Goal: Information Seeking & Learning: Learn about a topic

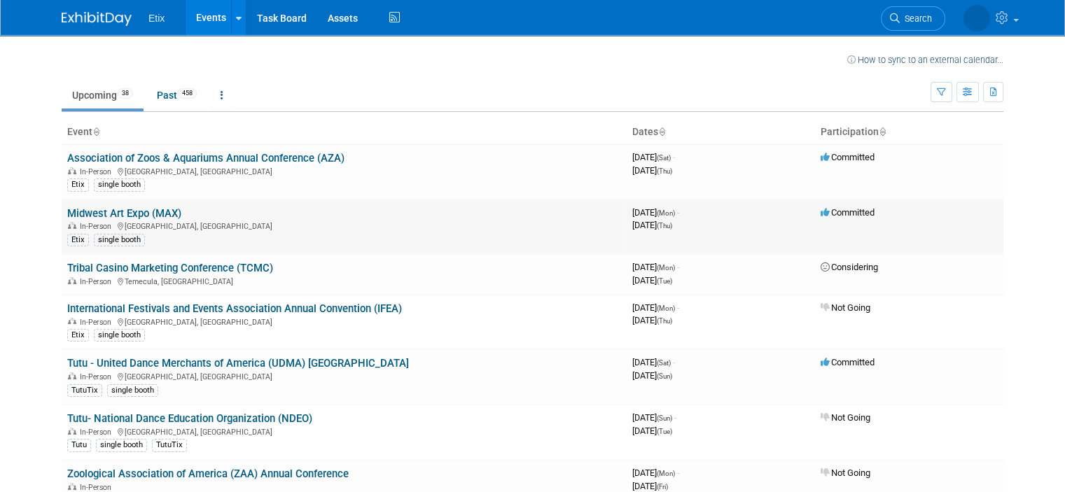
click at [455, 244] on div "Etix single booth" at bounding box center [344, 239] width 554 height 15
click at [462, 225] on div "In-Person Milwaukee, WI" at bounding box center [344, 225] width 554 height 11
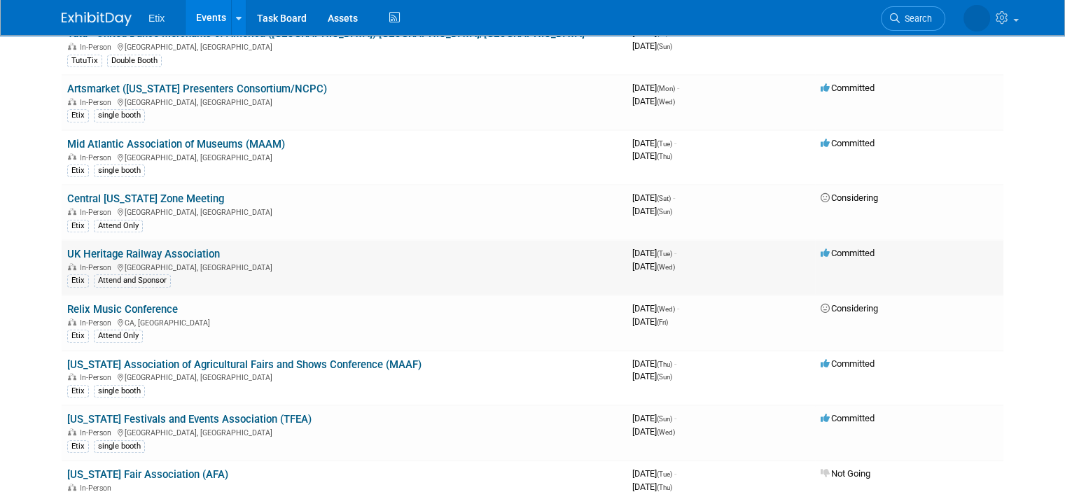
click at [193, 248] on link "UK Heritage Railway Association" at bounding box center [143, 254] width 153 height 13
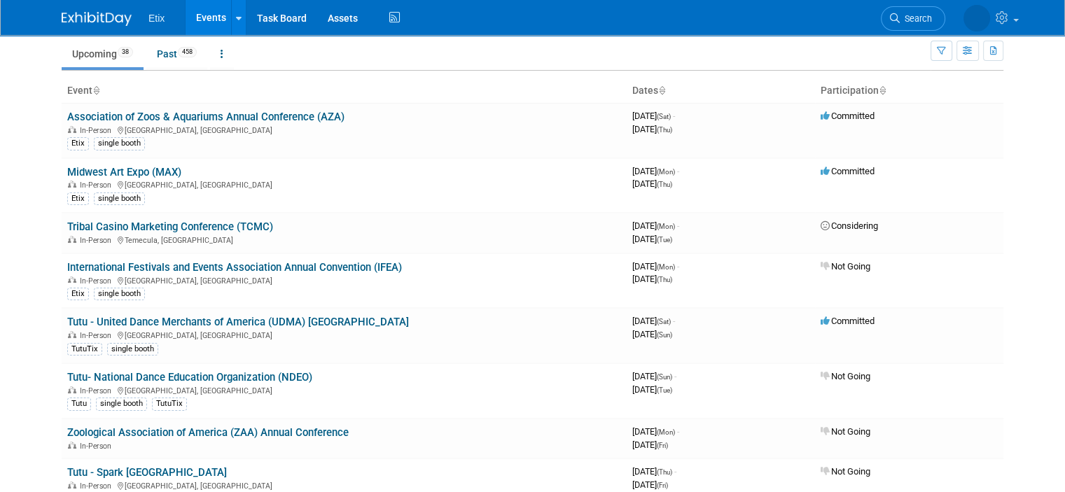
scroll to position [0, 0]
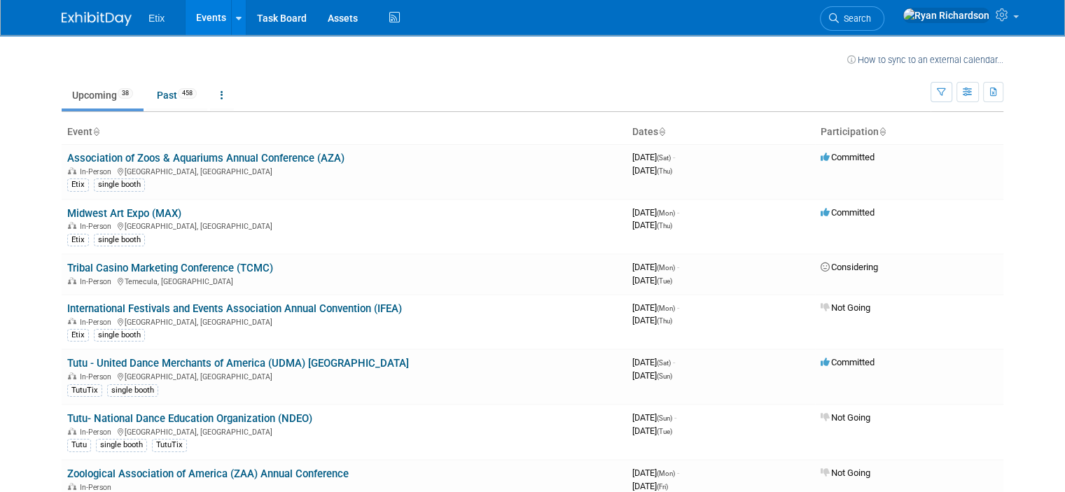
click at [92, 130] on icon at bounding box center [95, 132] width 7 height 9
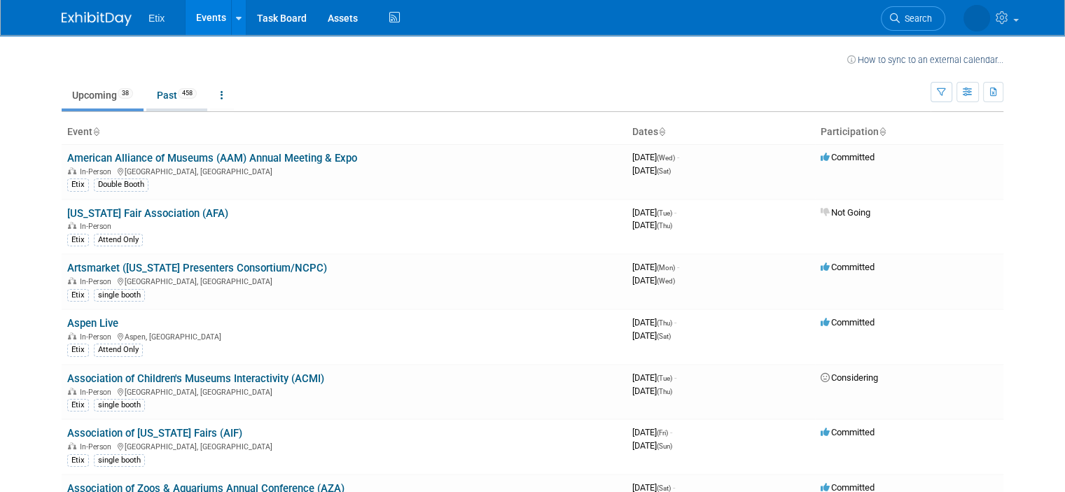
click at [160, 95] on link "Past 458" at bounding box center [176, 95] width 61 height 27
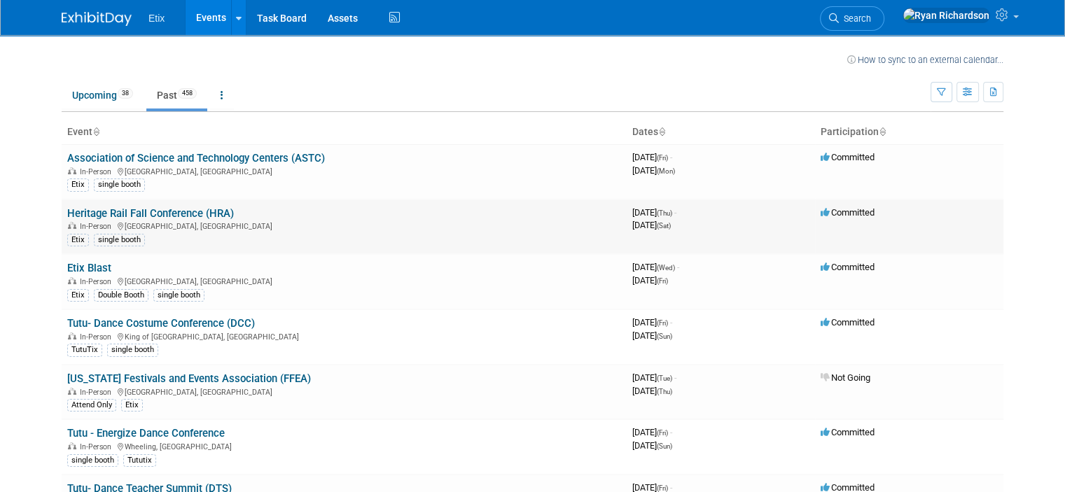
click at [152, 209] on link "Heritage Rail Fall Conference (HRA)" at bounding box center [150, 213] width 167 height 13
click at [73, 96] on link "Upcoming 38" at bounding box center [103, 95] width 82 height 27
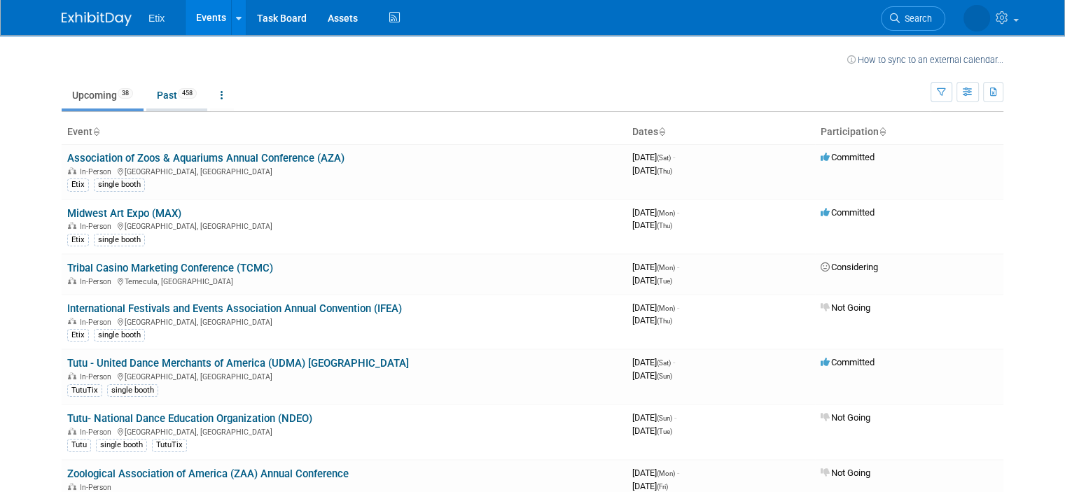
click at [148, 97] on link "Past 458" at bounding box center [176, 95] width 61 height 27
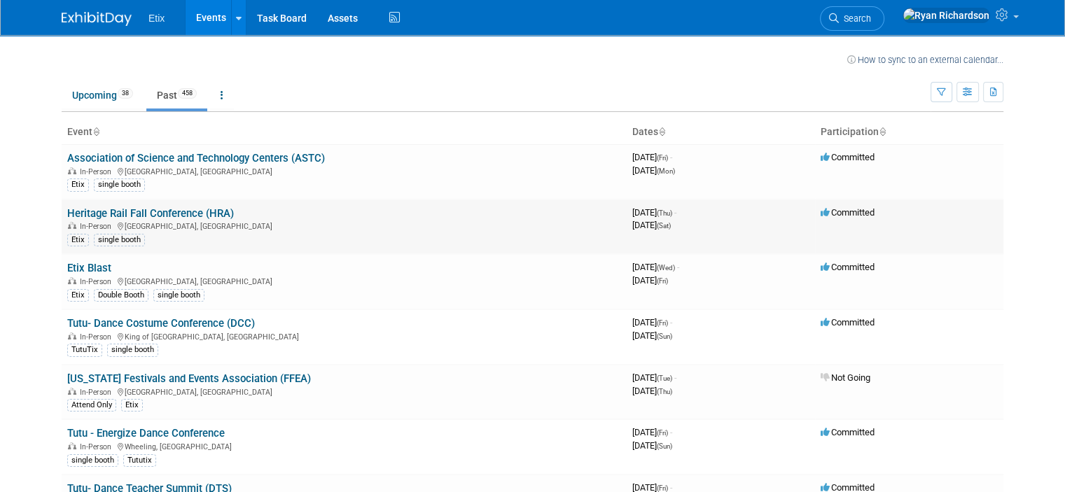
click at [159, 215] on link "Heritage Rail Fall Conference (HRA)" at bounding box center [150, 213] width 167 height 13
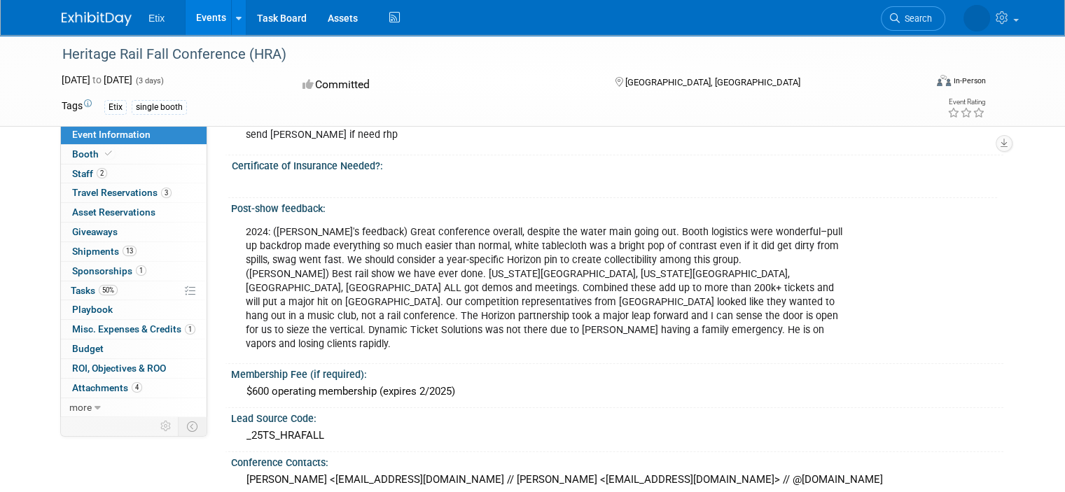
scroll to position [70, 0]
